Goal: Find contact information: Find contact information

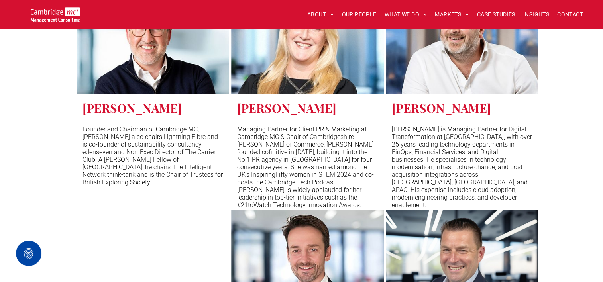
scroll to position [3151, 0]
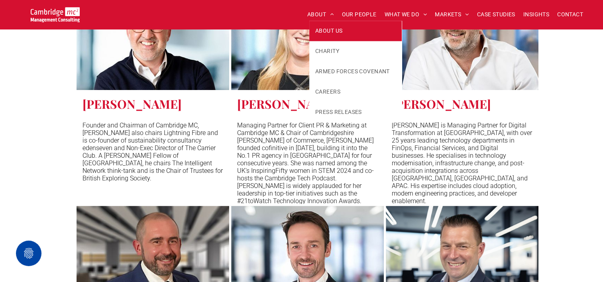
click at [317, 27] on span "ABOUT US" at bounding box center [328, 31] width 27 height 8
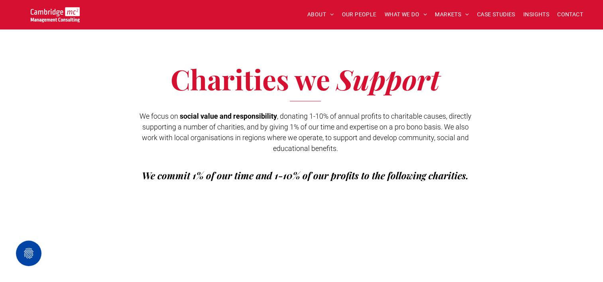
scroll to position [1515, 0]
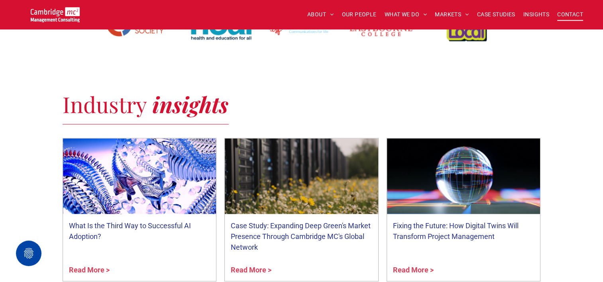
click at [567, 11] on span "CONTACT" at bounding box center [570, 14] width 26 height 12
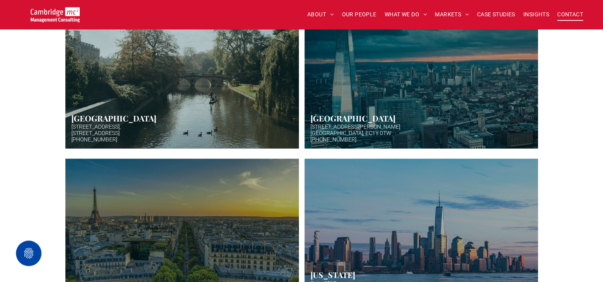
scroll to position [281, 0]
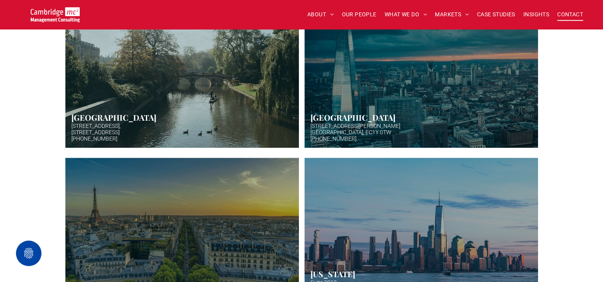
click at [190, 91] on link "Hazy afternoon photo of river and bridge in Cambridge. Punt boat in middle-dist…" at bounding box center [181, 68] width 247 height 169
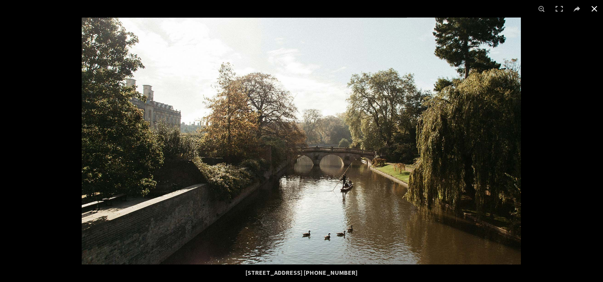
click at [591, 11] on button at bounding box center [594, 9] width 18 height 18
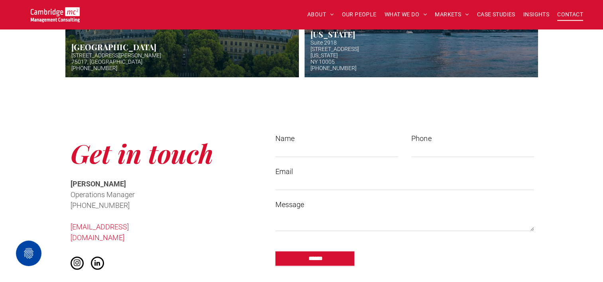
scroll to position [522, 0]
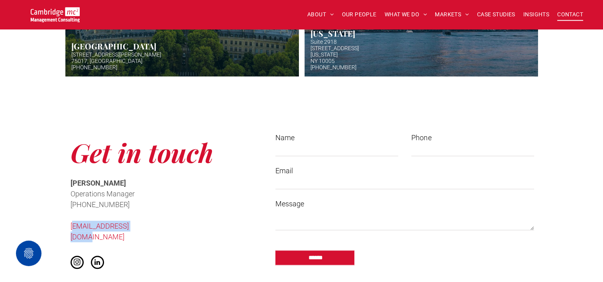
drag, startPoint x: 147, startPoint y: 225, endPoint x: 72, endPoint y: 226, distance: 74.9
click at [72, 226] on p "[EMAIL_ADDRESS][DOMAIN_NAME]" at bounding box center [124, 232] width 109 height 22
drag, startPoint x: 72, startPoint y: 226, endPoint x: 169, endPoint y: 225, distance: 97.2
click at [169, 225] on p "[EMAIL_ADDRESS][DOMAIN_NAME]" at bounding box center [124, 232] width 109 height 22
click at [166, 227] on p "[EMAIL_ADDRESS][DOMAIN_NAME]" at bounding box center [124, 232] width 109 height 22
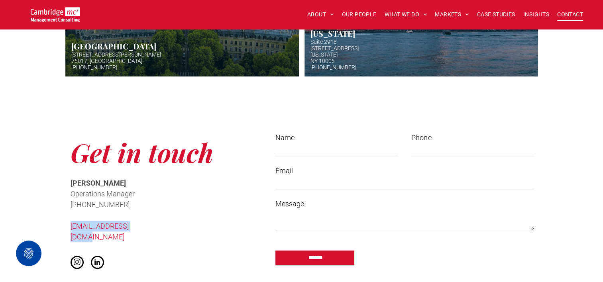
drag, startPoint x: 162, startPoint y: 227, endPoint x: 66, endPoint y: 221, distance: 97.0
click at [66, 221] on div "Get in touch Cath McCaw Operations Manager ﻿ +44 (0)1223 750335 info@cambridgem…" at bounding box center [162, 202] width 199 height 153
copy link "[EMAIL_ADDRESS][DOMAIN_NAME]"
